Goal: Navigation & Orientation: Find specific page/section

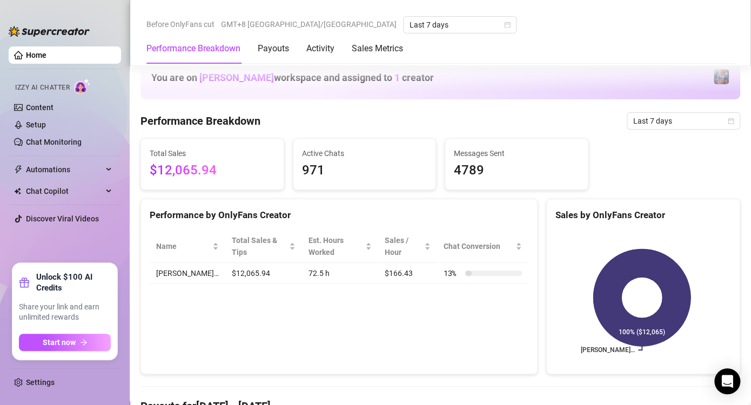
scroll to position [432, 0]
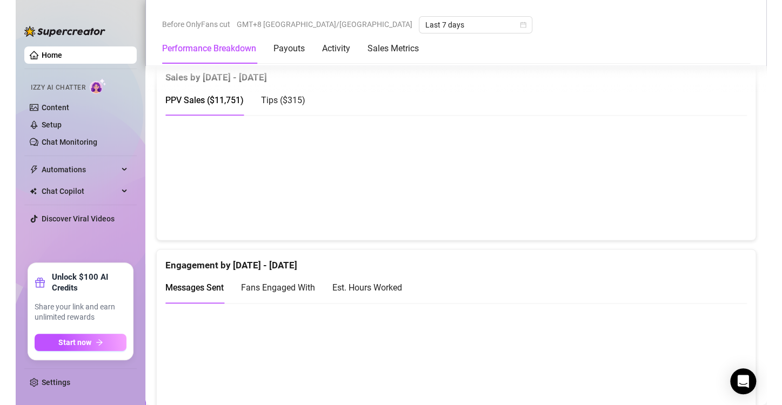
scroll to position [594, 0]
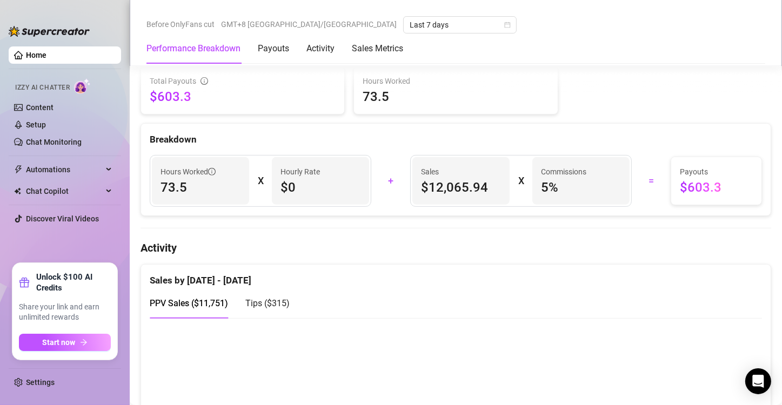
scroll to position [432, 0]
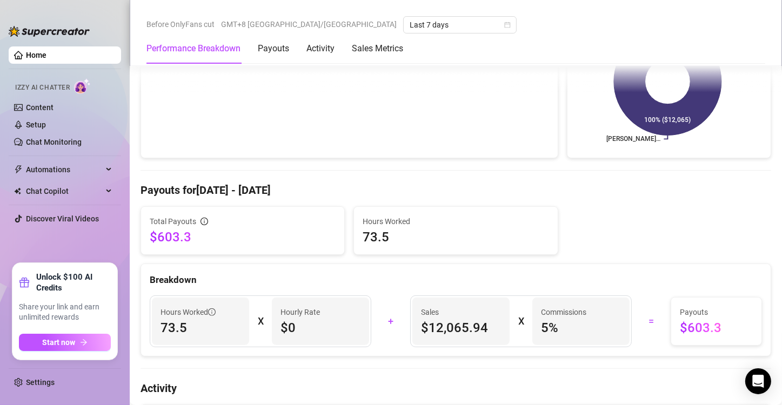
scroll to position [486, 0]
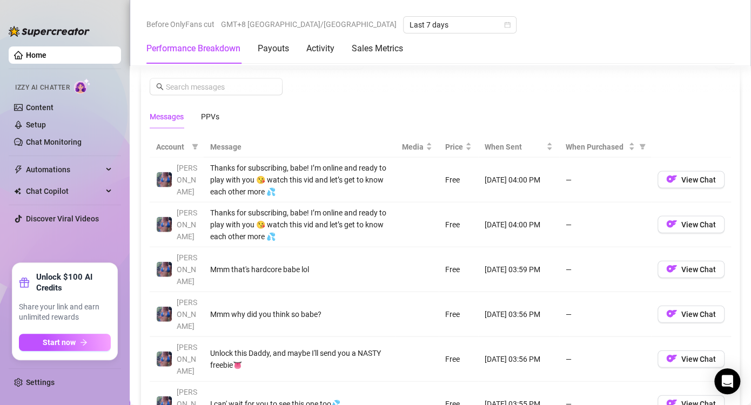
scroll to position [973, 0]
